Goal: Navigation & Orientation: Find specific page/section

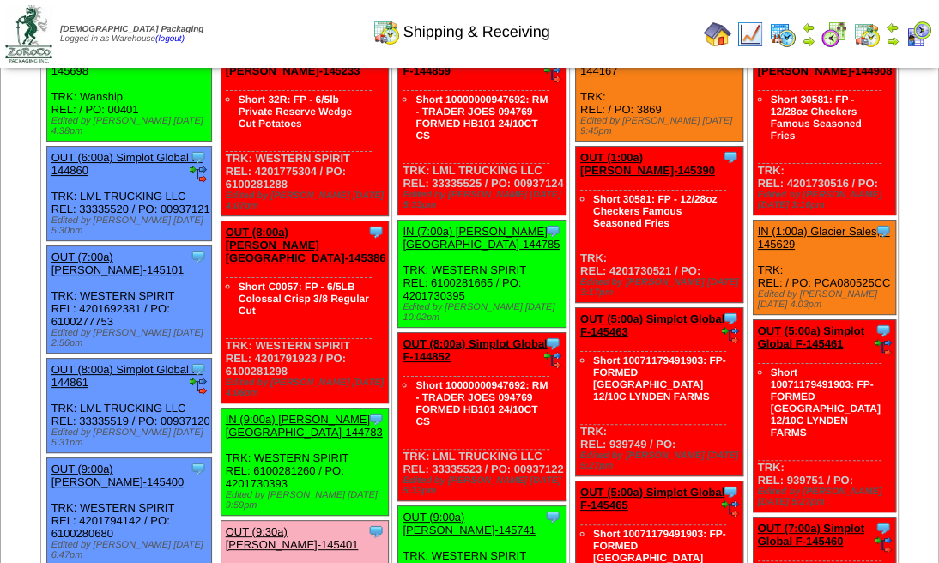
scroll to position [109, 0]
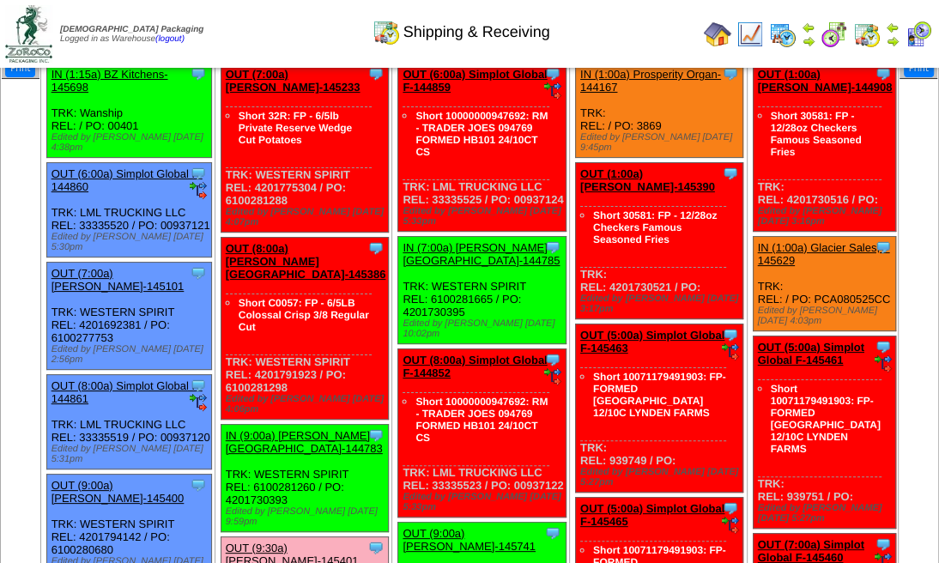
click at [33, 7] on img at bounding box center [28, 33] width 47 height 57
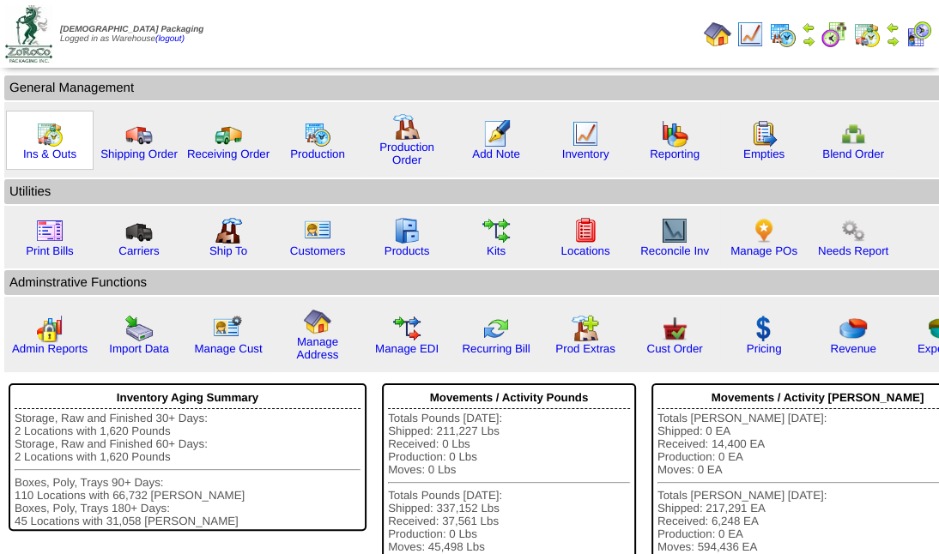
click at [48, 136] on img at bounding box center [49, 133] width 27 height 27
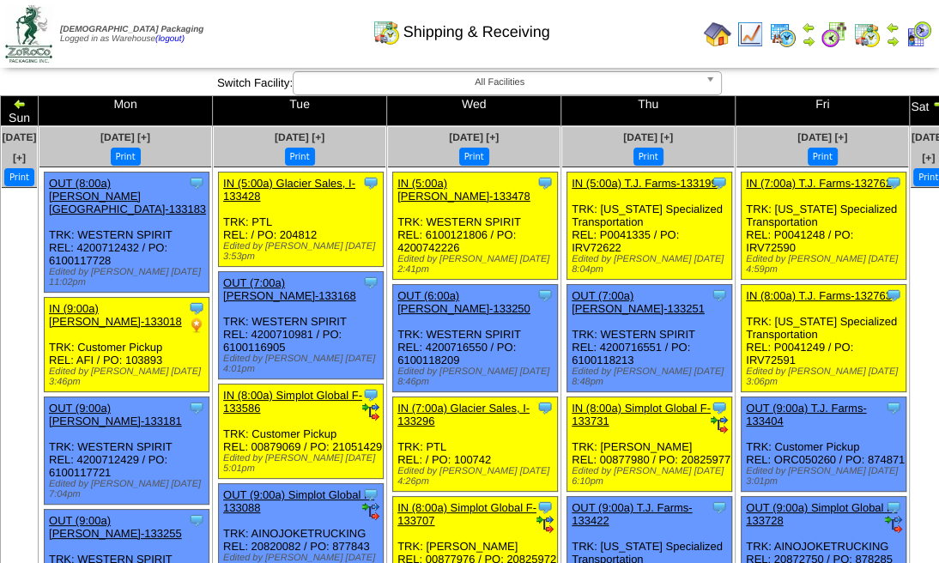
click at [777, 33] on img at bounding box center [782, 34] width 27 height 27
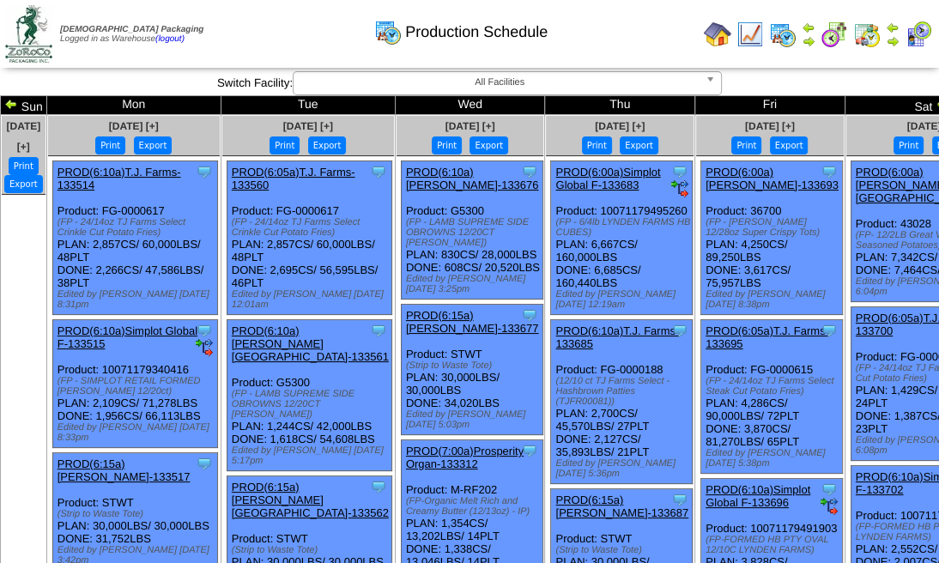
click at [864, 37] on img at bounding box center [866, 34] width 27 height 27
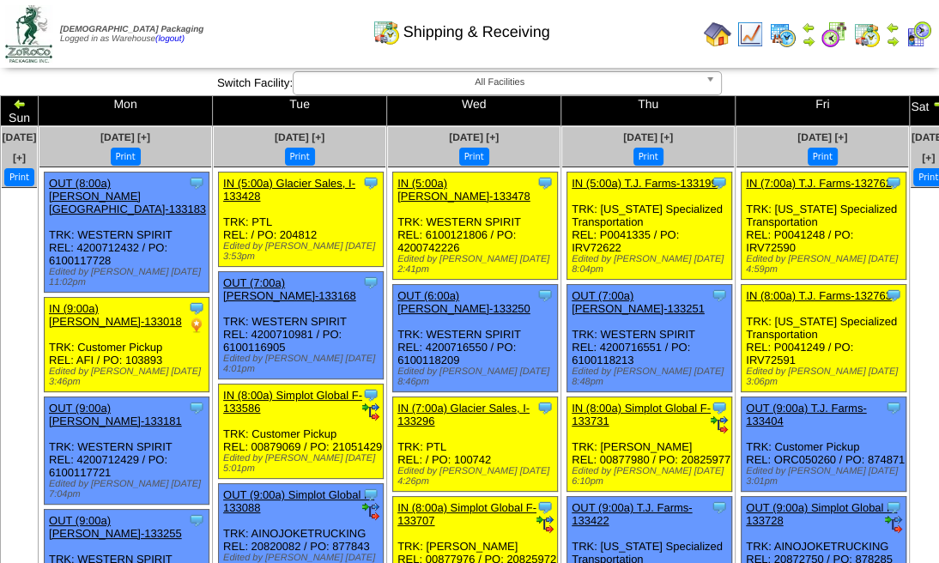
click at [834, 34] on img at bounding box center [833, 34] width 27 height 27
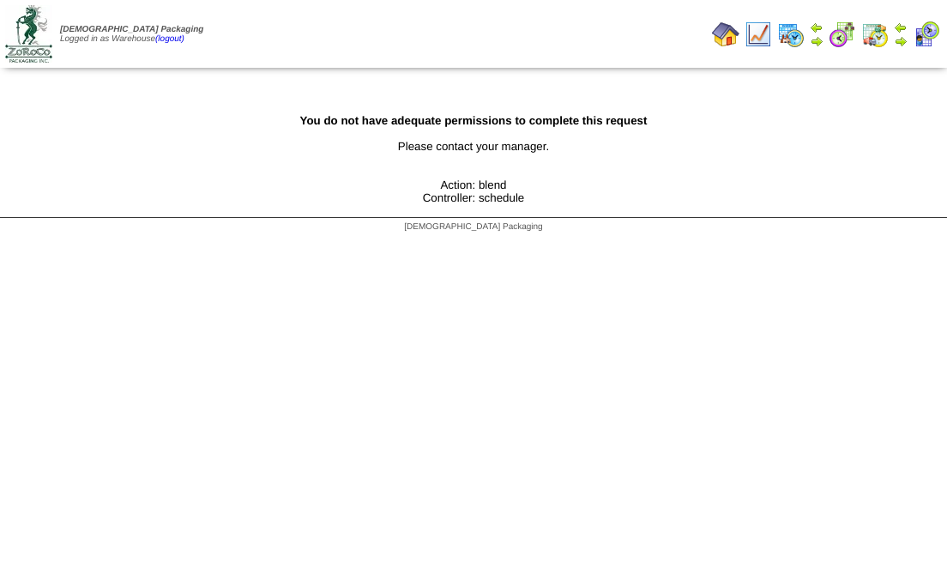
click at [787, 32] on img at bounding box center [790, 34] width 27 height 27
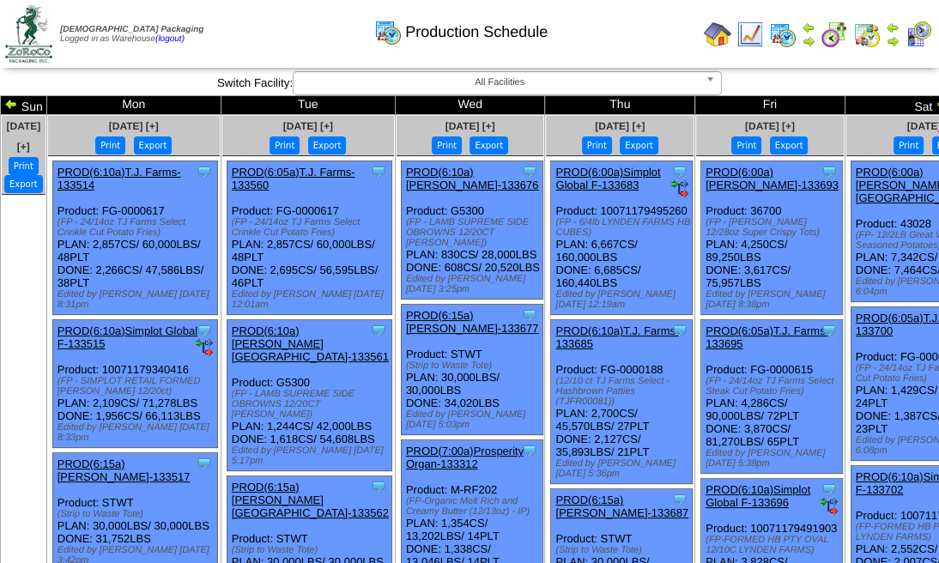
click at [909, 33] on img at bounding box center [917, 34] width 27 height 27
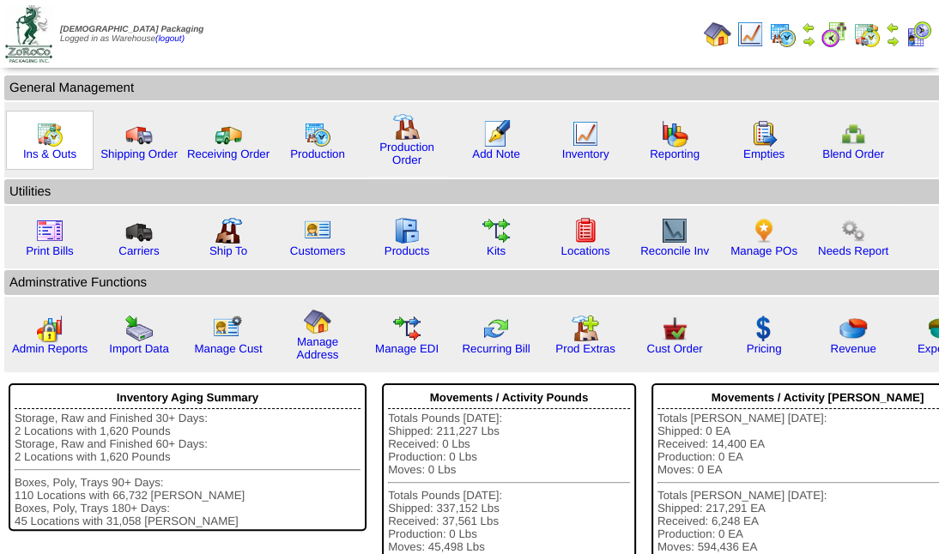
click at [48, 142] on img at bounding box center [49, 133] width 27 height 27
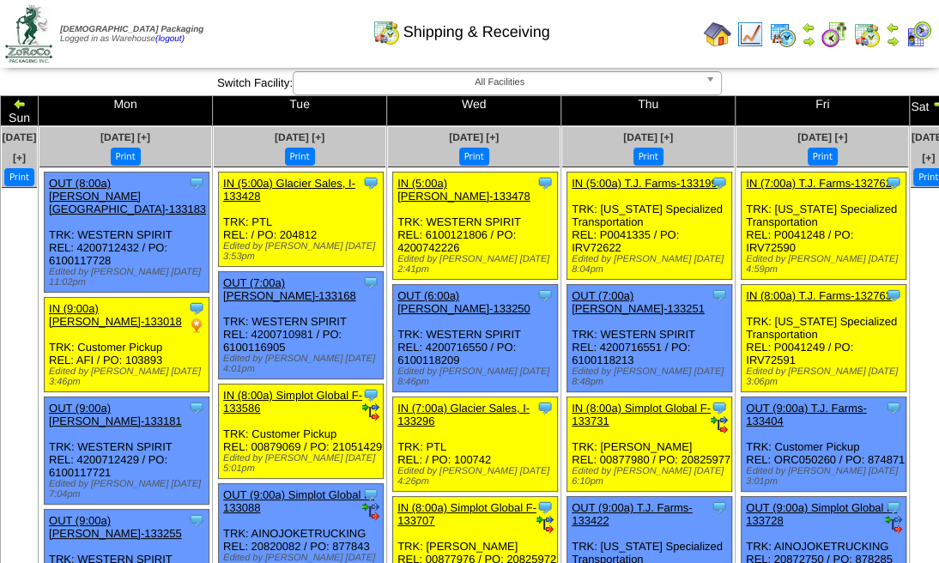
click at [869, 36] on img at bounding box center [866, 34] width 27 height 27
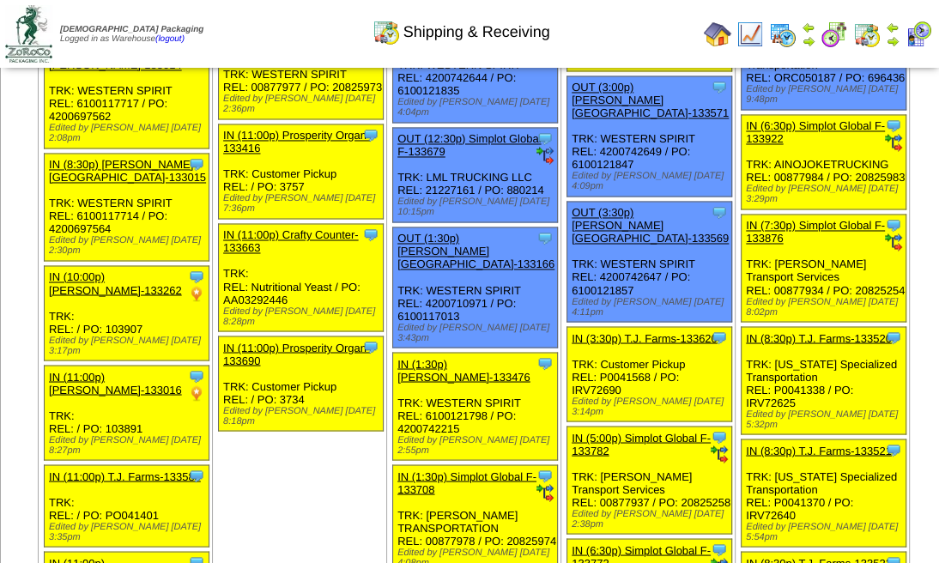
scroll to position [1829, 0]
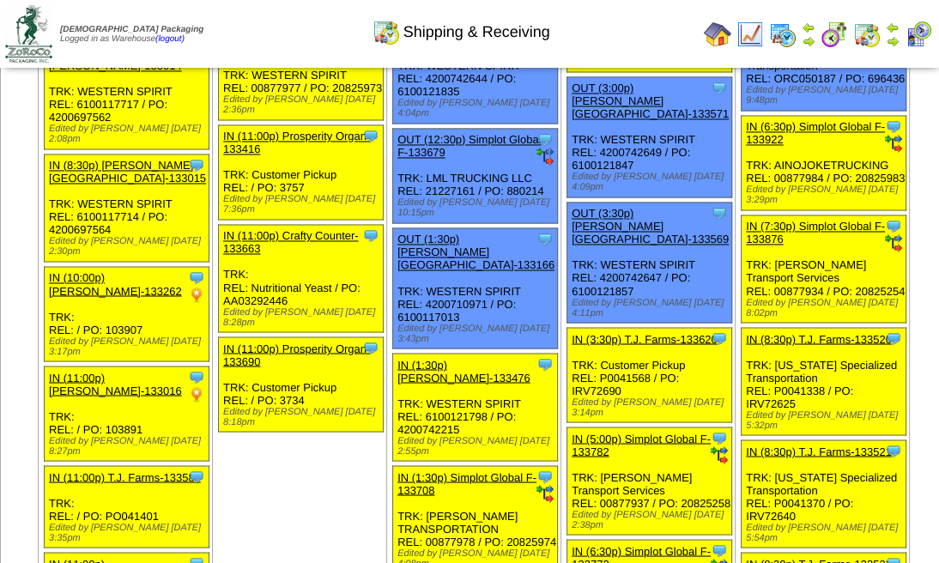
click at [811, 39] on img at bounding box center [808, 41] width 14 height 14
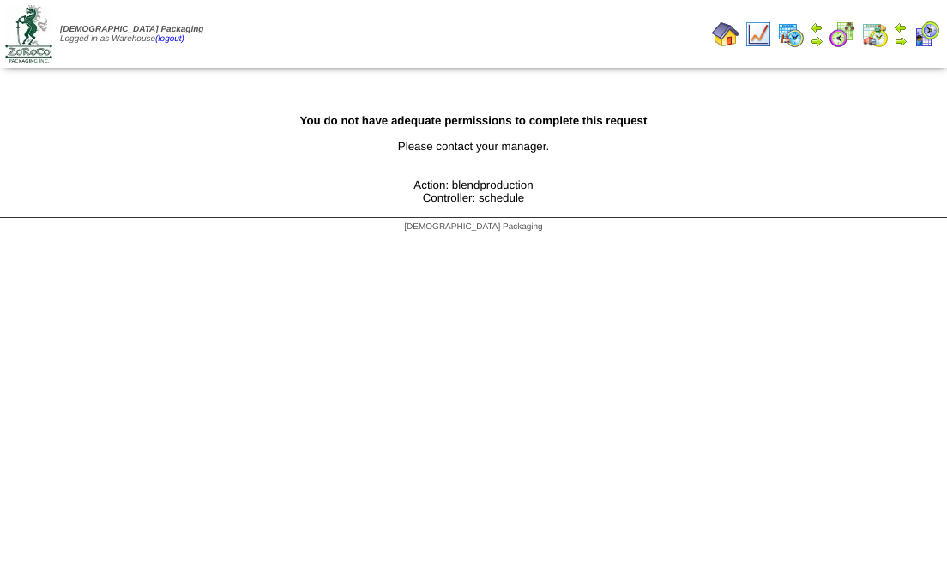
click at [790, 33] on img at bounding box center [790, 34] width 27 height 27
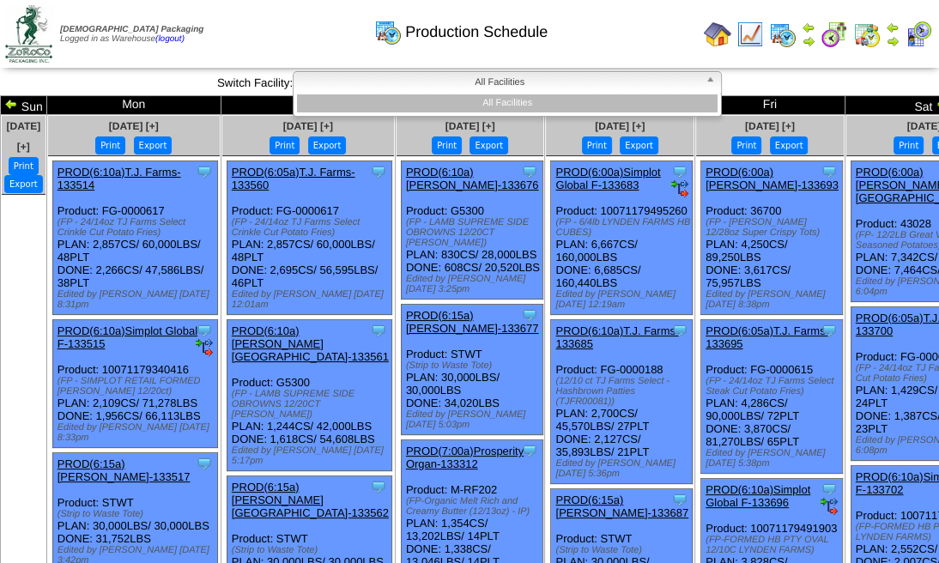
click at [911, 33] on img at bounding box center [917, 34] width 27 height 27
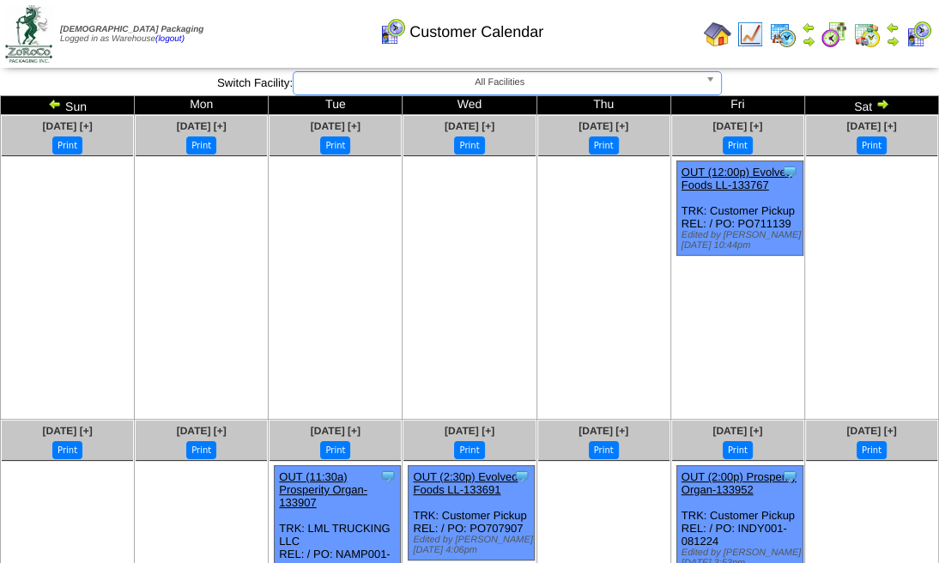
click at [867, 37] on img at bounding box center [866, 34] width 27 height 27
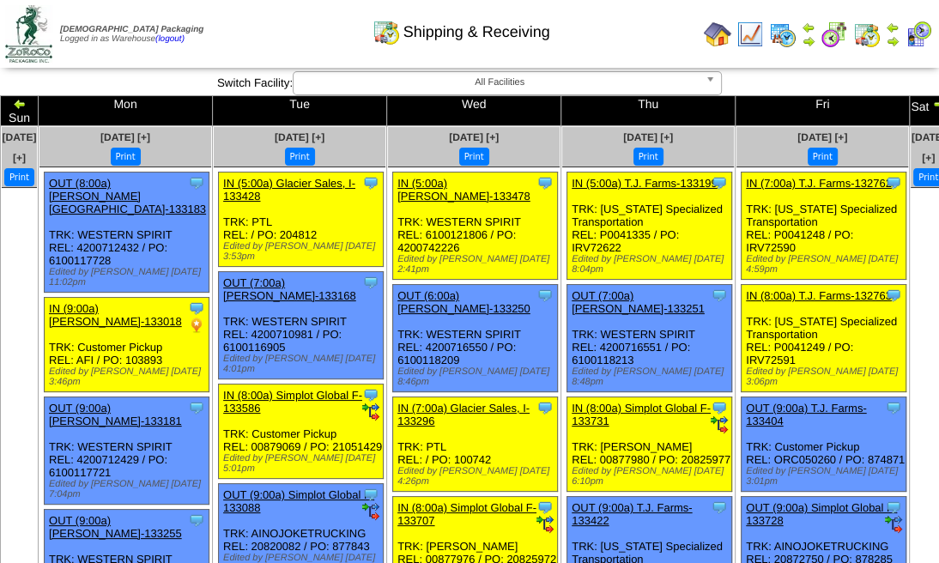
click at [749, 37] on img at bounding box center [749, 34] width 27 height 27
click at [717, 34] on div "Shipping & Receiving" at bounding box center [461, 26] width 536 height 47
click at [709, 29] on div "Shipping & Receiving" at bounding box center [461, 26] width 536 height 47
click at [720, 33] on div "Shipping & Receiving" at bounding box center [461, 26] width 536 height 47
click at [712, 39] on div "Shipping & Receiving" at bounding box center [461, 26] width 536 height 47
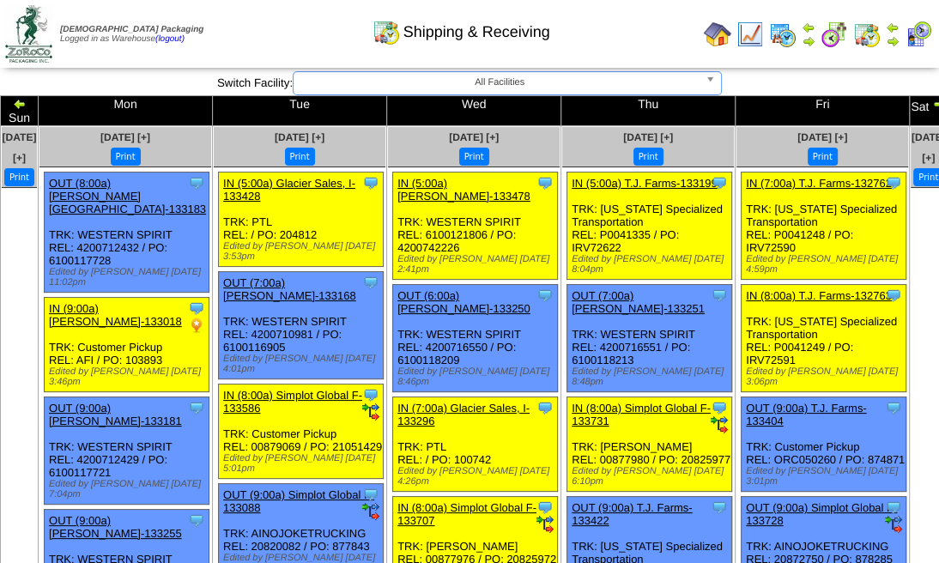
click at [833, 37] on img at bounding box center [833, 34] width 27 height 27
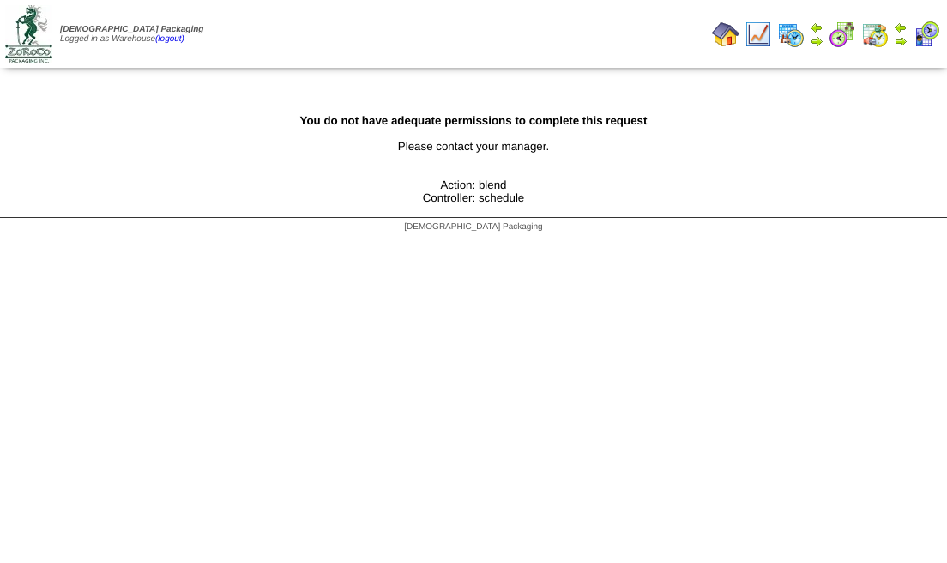
click at [786, 37] on img at bounding box center [790, 34] width 27 height 27
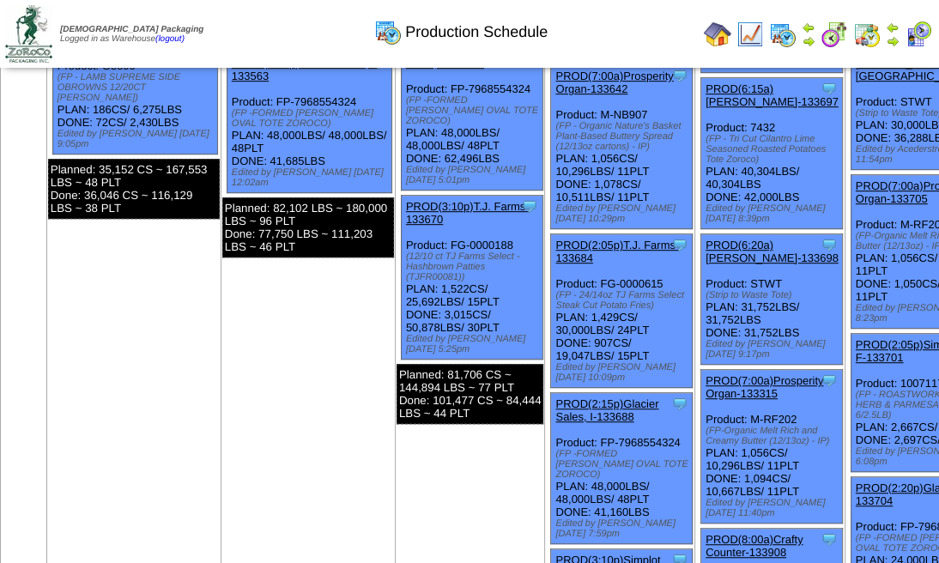
scroll to position [548, 0]
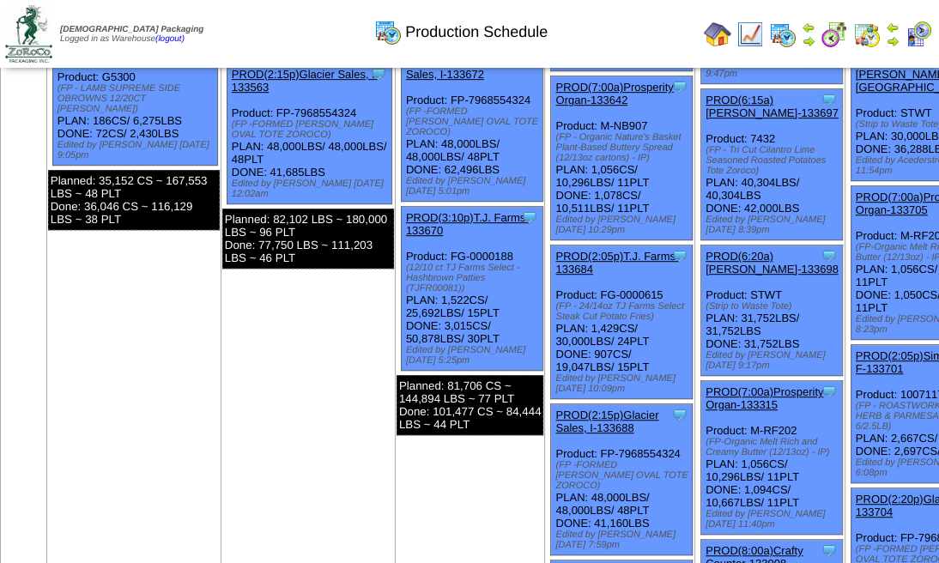
click at [906, 33] on img at bounding box center [917, 34] width 27 height 27
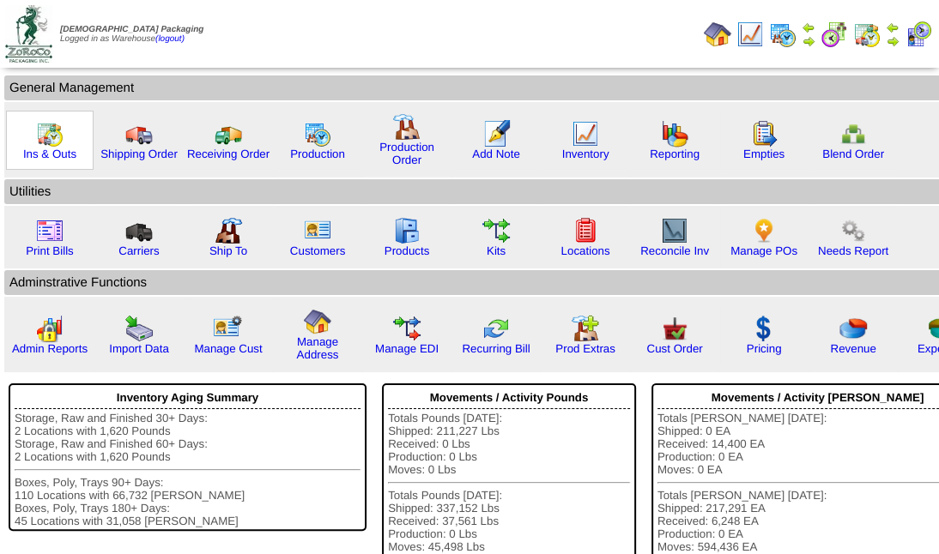
click at [37, 144] on img at bounding box center [49, 133] width 27 height 27
click at [48, 142] on img at bounding box center [49, 133] width 27 height 27
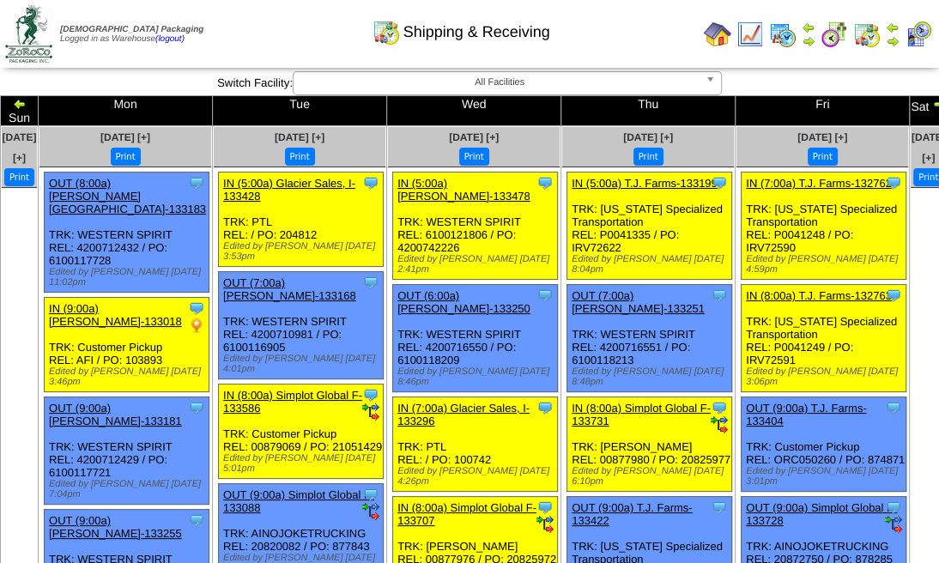
click at [892, 38] on img at bounding box center [892, 41] width 14 height 14
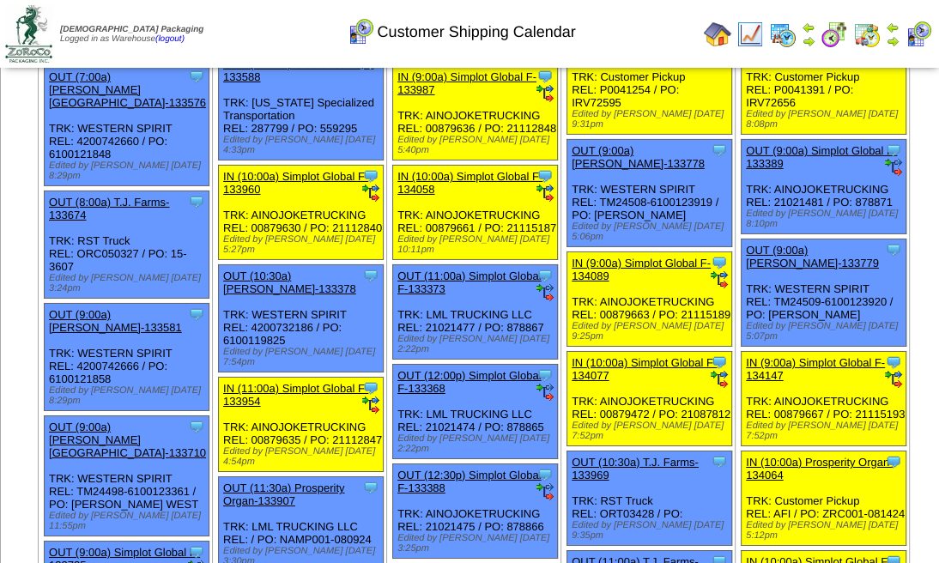
scroll to position [3832, 0]
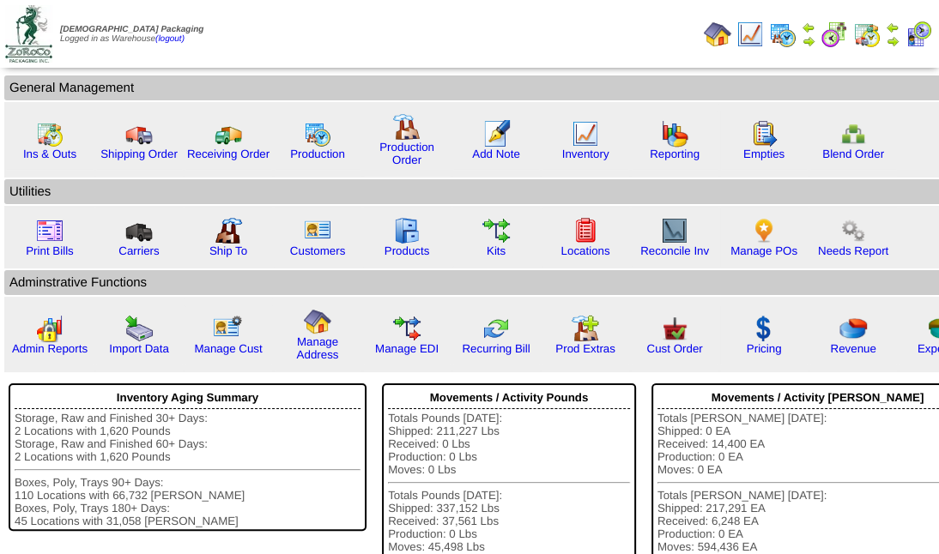
click at [861, 33] on img at bounding box center [866, 34] width 27 height 27
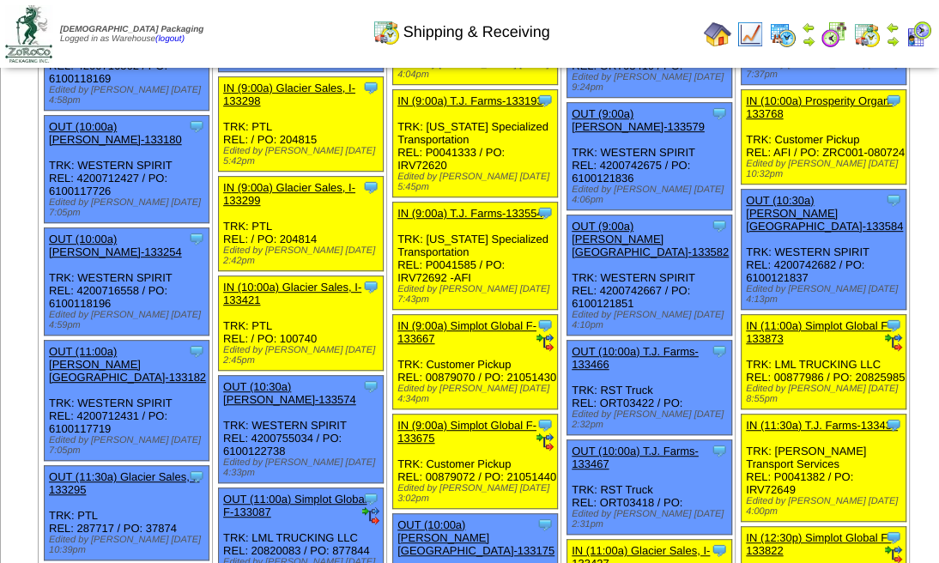
scroll to position [515, 0]
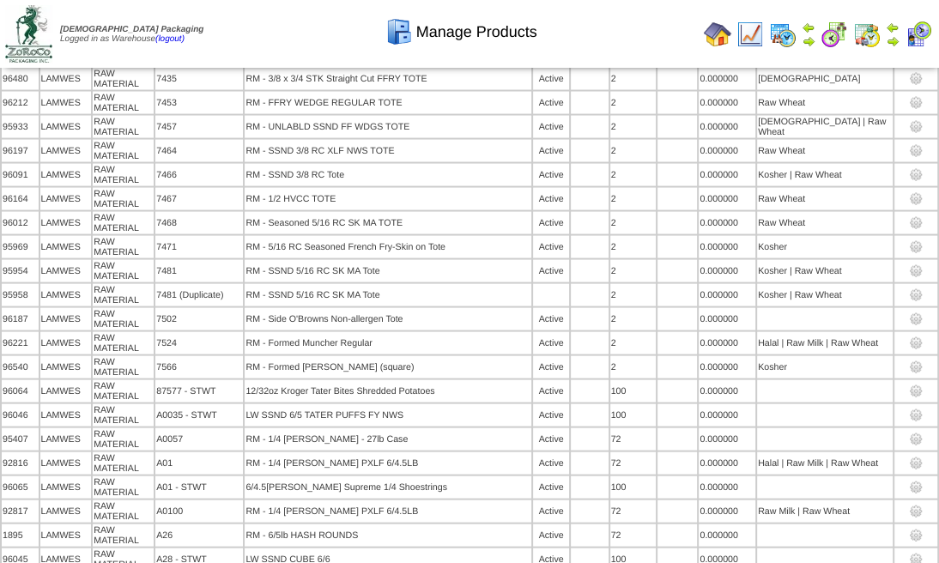
scroll to position [10614, 0]
